Goal: Task Accomplishment & Management: Manage account settings

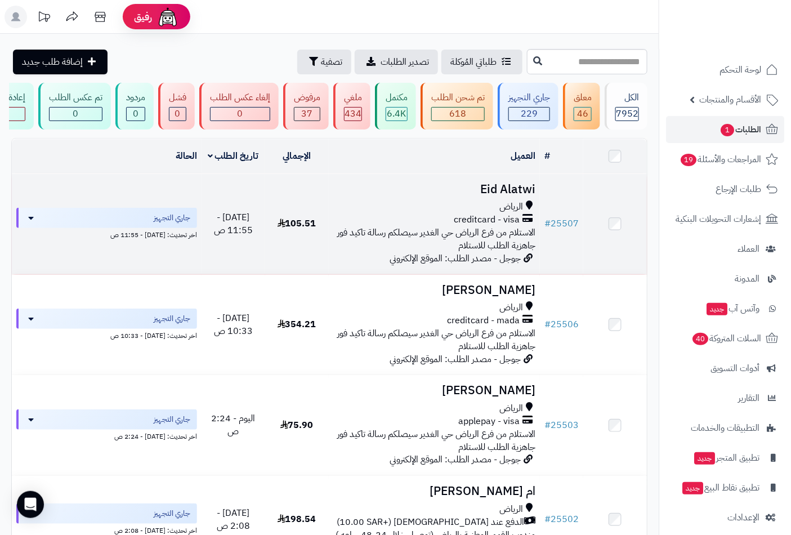
click at [490, 207] on td "Eid Alatwi الرياض creditcard - visa الاستلام من فرع الرياض حي الغدير سيصلكم رسا…" at bounding box center [435, 224] width 212 height 100
click at [464, 226] on span "creditcard - visa" at bounding box center [487, 219] width 66 height 13
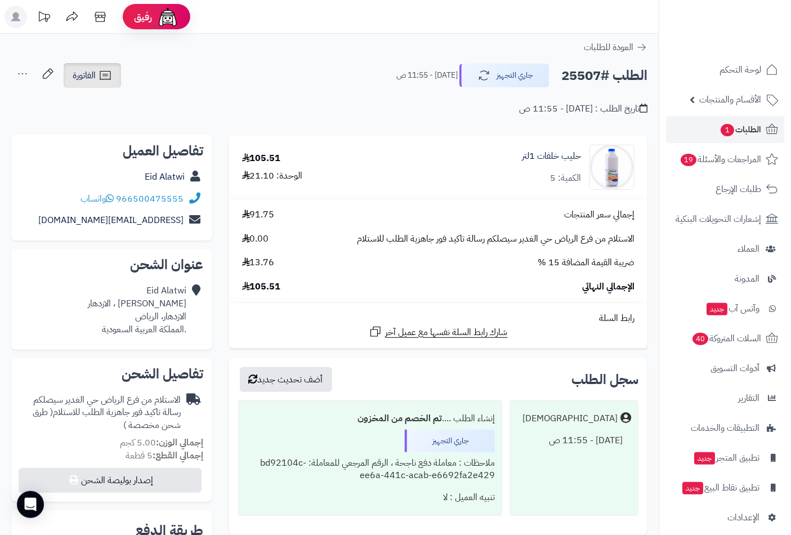
click at [102, 75] on icon at bounding box center [105, 76] width 14 height 14
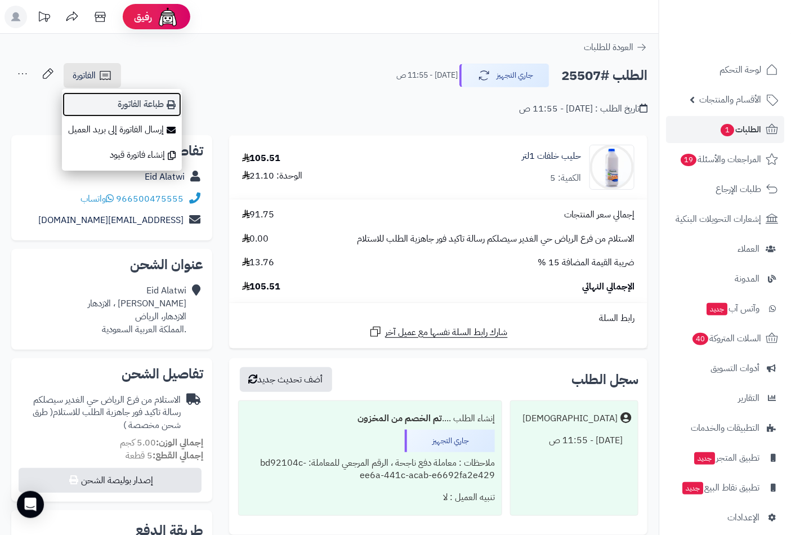
click at [153, 103] on link "طباعة الفاتورة" at bounding box center [122, 104] width 120 height 25
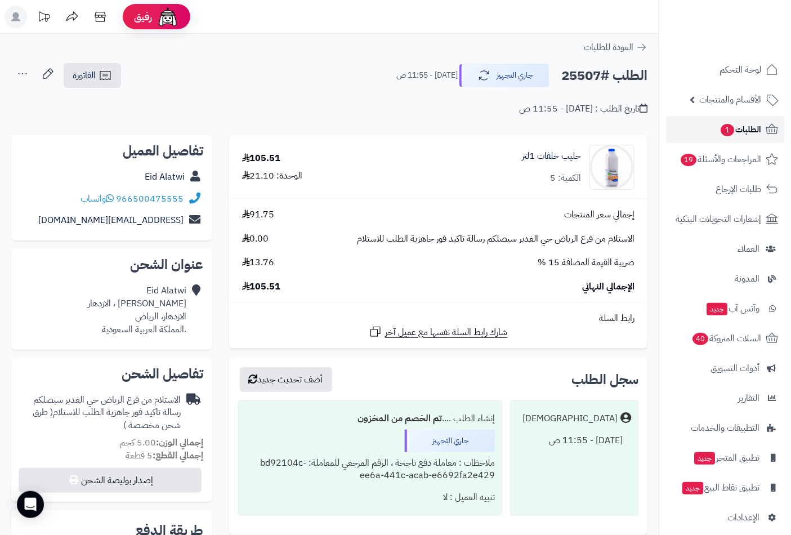
click at [716, 131] on link "الطلبات 1" at bounding box center [725, 129] width 118 height 27
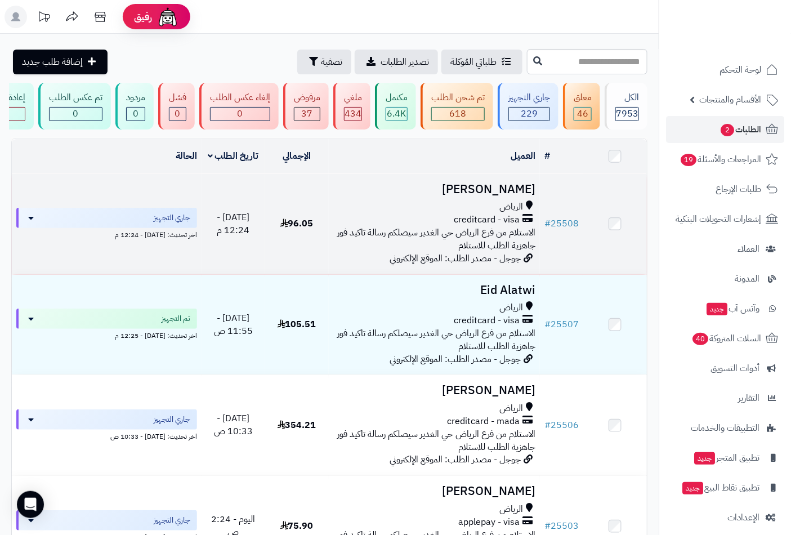
click at [497, 265] on span "جوجل - مصدر الطلب: الموقع الإلكتروني" at bounding box center [454, 259] width 131 height 14
click at [494, 238] on span "الاستلام من فرع الرياض حي الغدير سيصلكم رسالة تاكيد فور جاهزية الطلب للاستلام" at bounding box center [436, 239] width 198 height 26
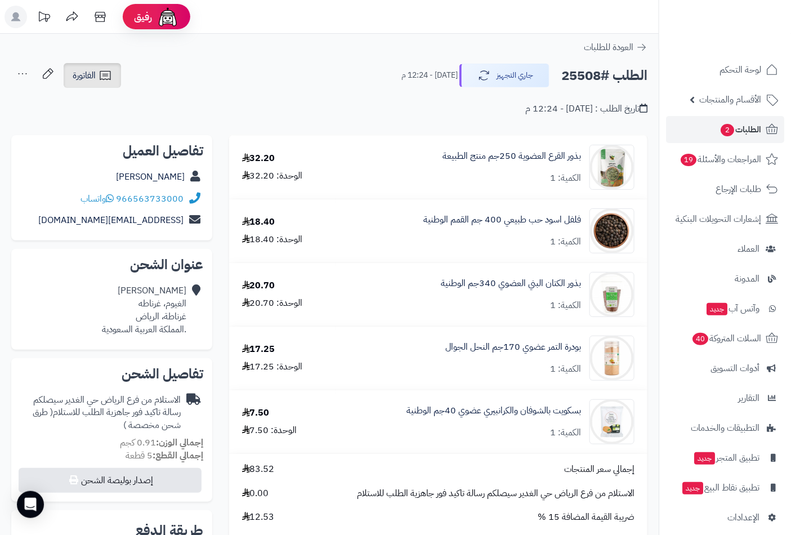
click at [88, 81] on span "الفاتورة" at bounding box center [84, 76] width 23 height 14
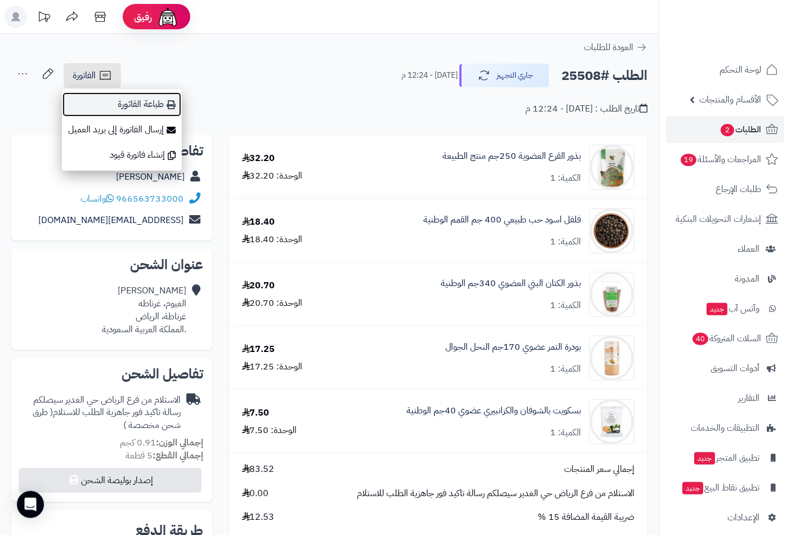
click at [132, 107] on link "طباعة الفاتورة" at bounding box center [122, 104] width 120 height 25
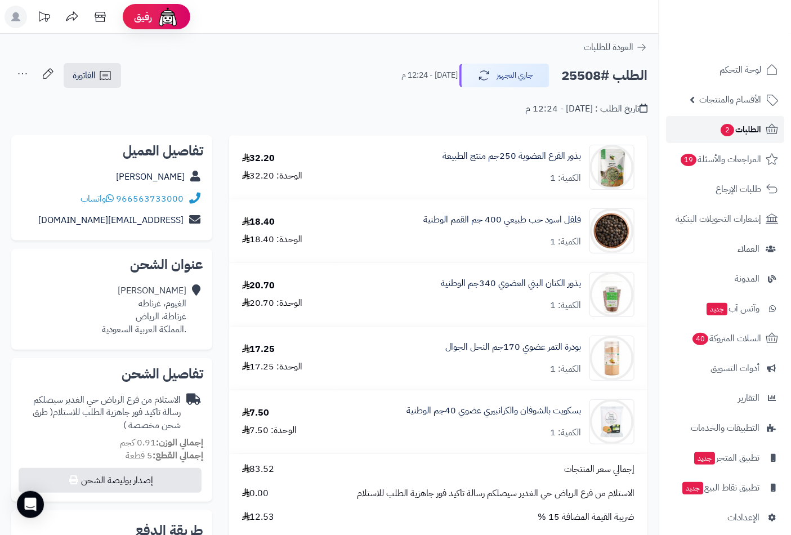
click at [743, 126] on span "الطلبات 2" at bounding box center [740, 130] width 42 height 16
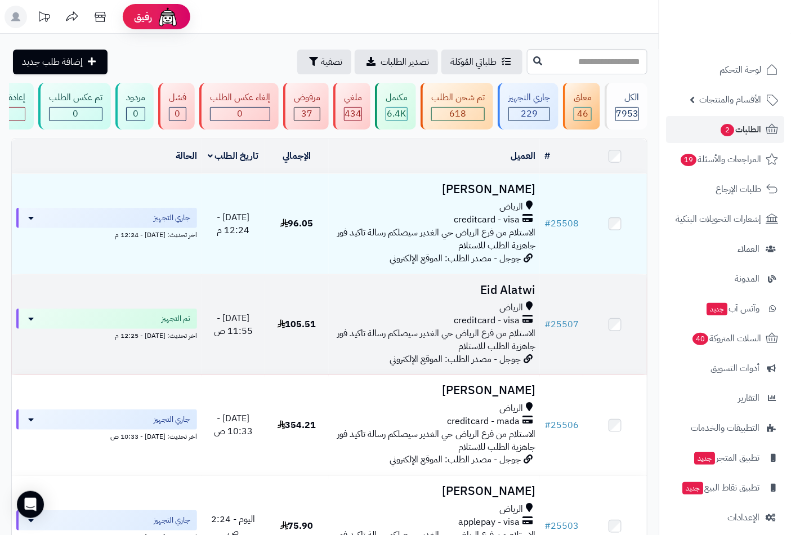
click at [503, 338] on span "الاستلام من فرع الرياض حي الغدير سيصلكم رسالة تاكيد فور جاهزية الطلب للاستلام" at bounding box center [436, 339] width 198 height 26
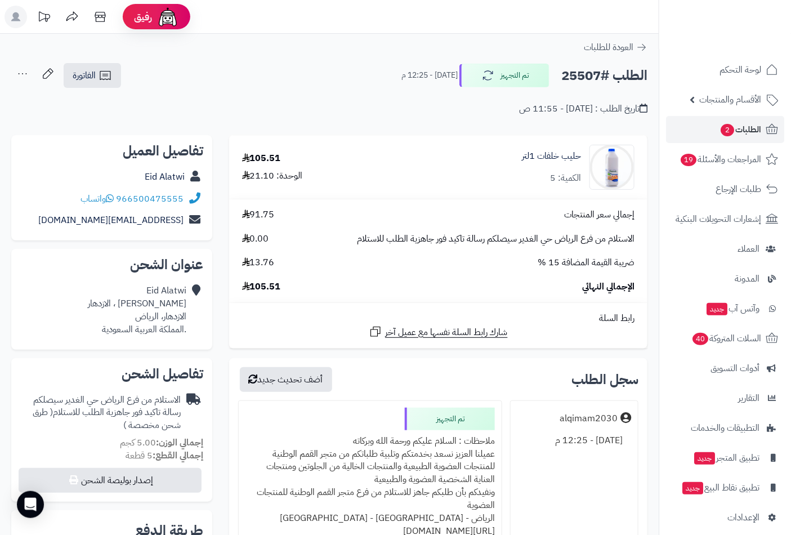
click at [468, 440] on div "ملاحظات : السلام عليكم ورحمة الله وبركاته عميلنا العزيز نسعد بخدمتكم وتلبية طلب…" at bounding box center [369, 537] width 249 height 215
click at [469, 433] on div "ملاحظات : السلام عليكم ورحمة الله وبركاته عميلنا العزيز نسعد بخدمتكم وتلبية طلب…" at bounding box center [369, 537] width 249 height 215
click at [452, 434] on div "ملاحظات : السلام عليكم ورحمة الله وبركاته عميلنا العزيز نسعد بخدمتكم وتلبية طلب…" at bounding box center [369, 537] width 249 height 215
click at [443, 426] on div "تم التجهيز" at bounding box center [450, 418] width 90 height 23
drag, startPoint x: 451, startPoint y: 446, endPoint x: 439, endPoint y: 449, distance: 12.3
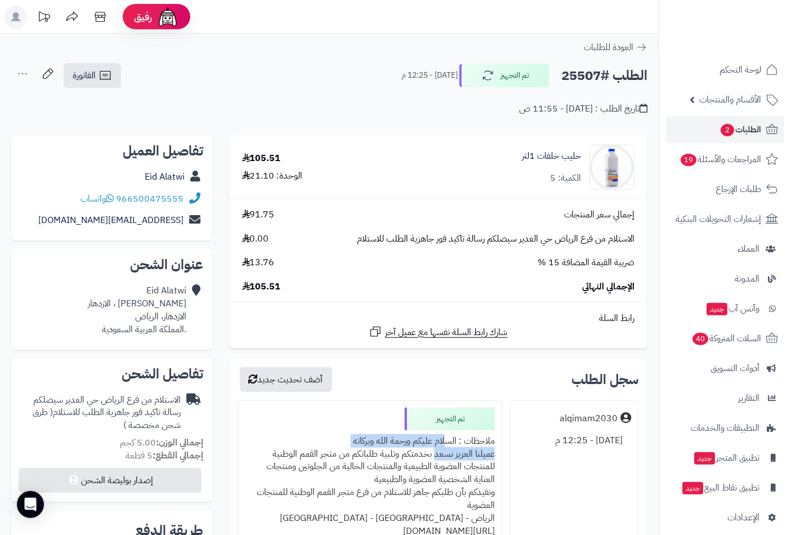
click at [439, 449] on div "ملاحظات : السلام عليكم ورحمة الله وبركاته عميلنا العزيز نسعد بخدمتكم وتلبية طلب…" at bounding box center [369, 537] width 249 height 215
